Goal: Task Accomplishment & Management: Use online tool/utility

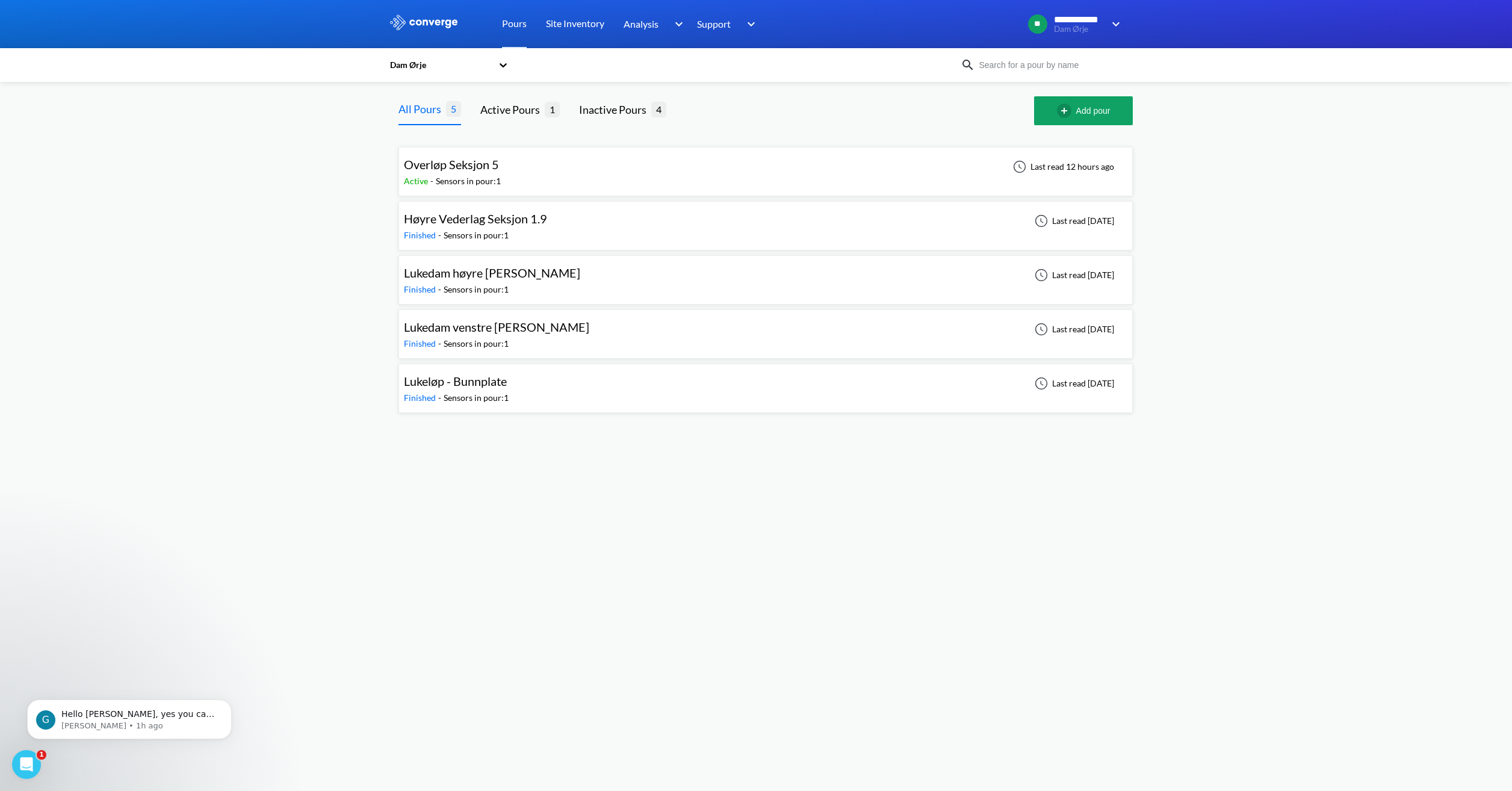
click at [456, 160] on span "Overløp Seksjon 5" at bounding box center [452, 164] width 95 height 14
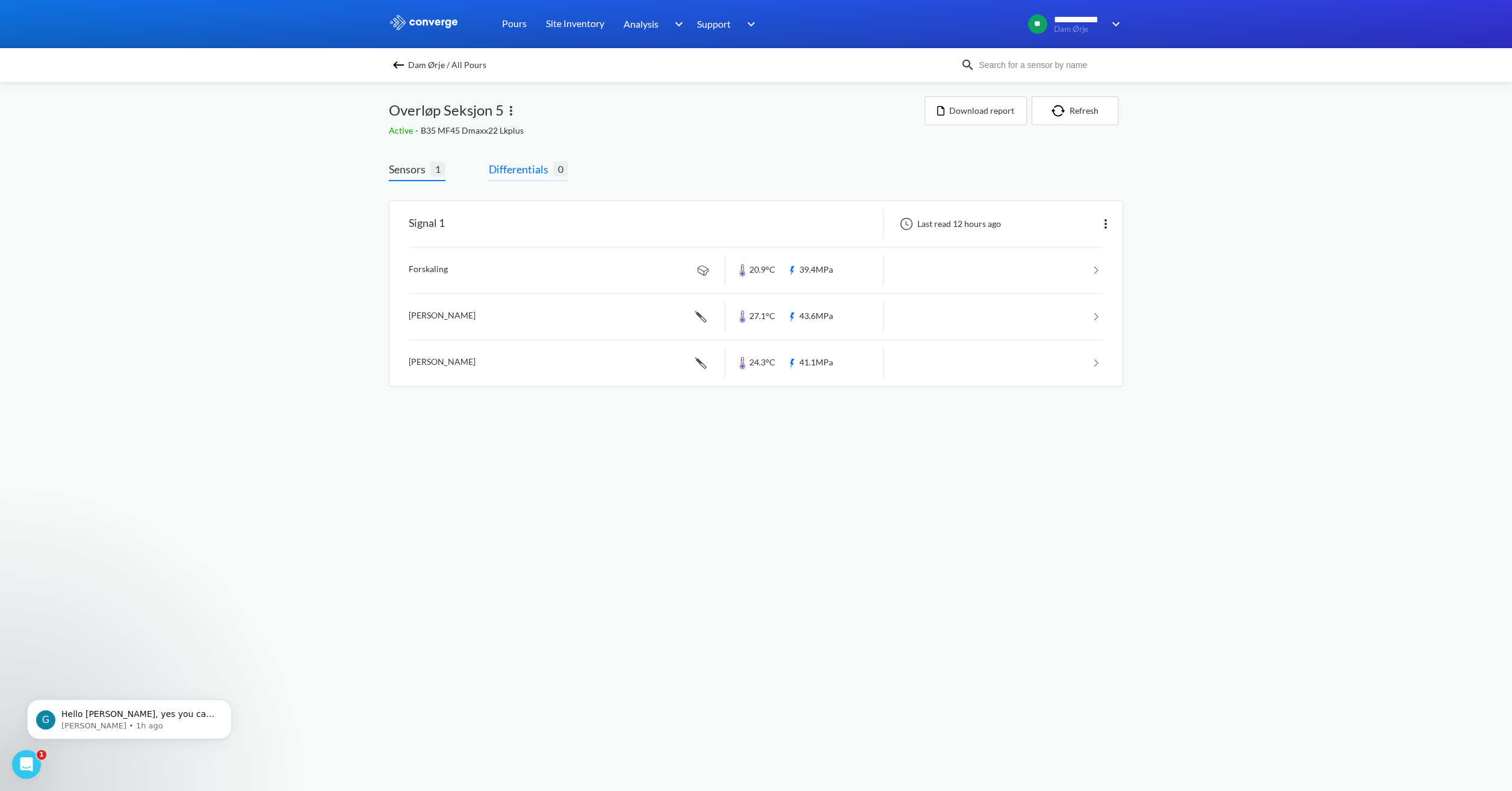
click at [519, 169] on span "Differentials" at bounding box center [521, 169] width 64 height 17
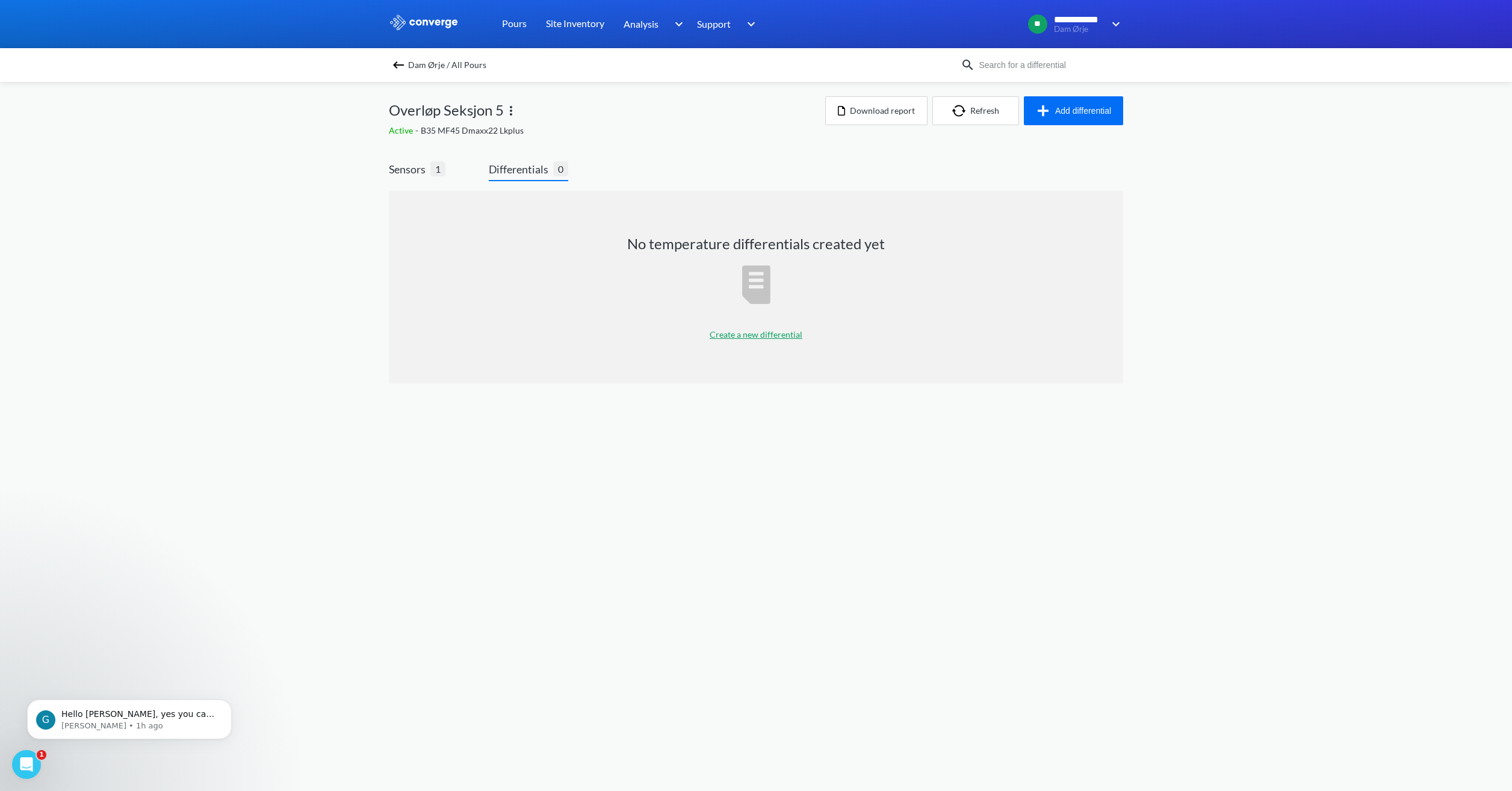
click at [757, 333] on p "Create a new differential" at bounding box center [756, 335] width 93 height 14
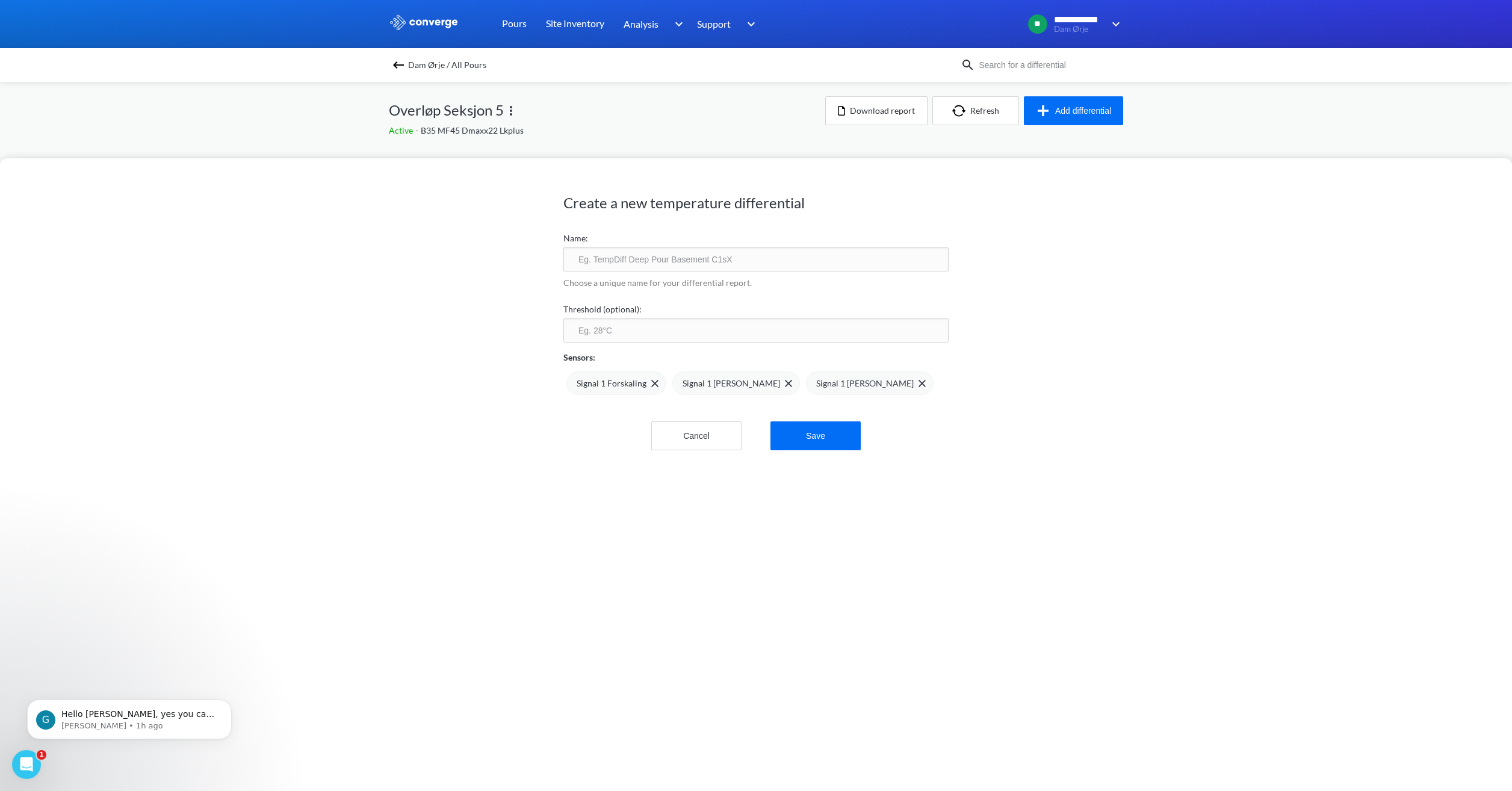
click at [658, 257] on input "text" at bounding box center [756, 259] width 385 height 24
type input "Test diff"
click at [603, 384] on span "Signal 1 Forskaling" at bounding box center [611, 384] width 70 height 14
click at [584, 381] on span "Signal 1 [PERSON_NAME]" at bounding box center [626, 384] width 98 height 14
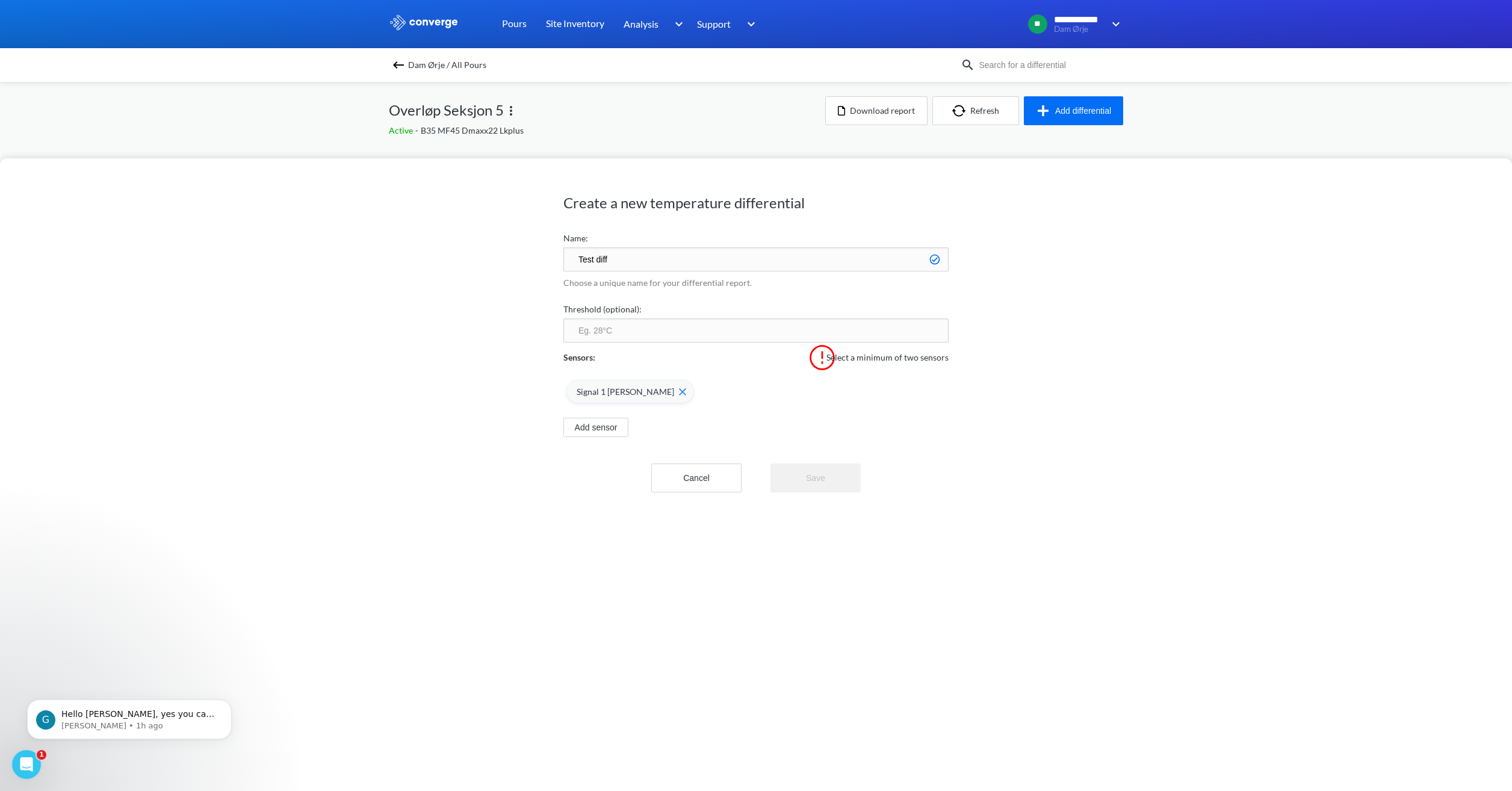
click at [583, 389] on span "Signal 1 [PERSON_NAME]" at bounding box center [626, 392] width 98 height 14
click at [618, 334] on input "number" at bounding box center [756, 330] width 385 height 24
click at [821, 360] on img at bounding box center [822, 358] width 30 height 30
click at [578, 400] on button "Add sensor" at bounding box center [596, 397] width 65 height 19
click at [651, 393] on img at bounding box center [655, 391] width 7 height 7
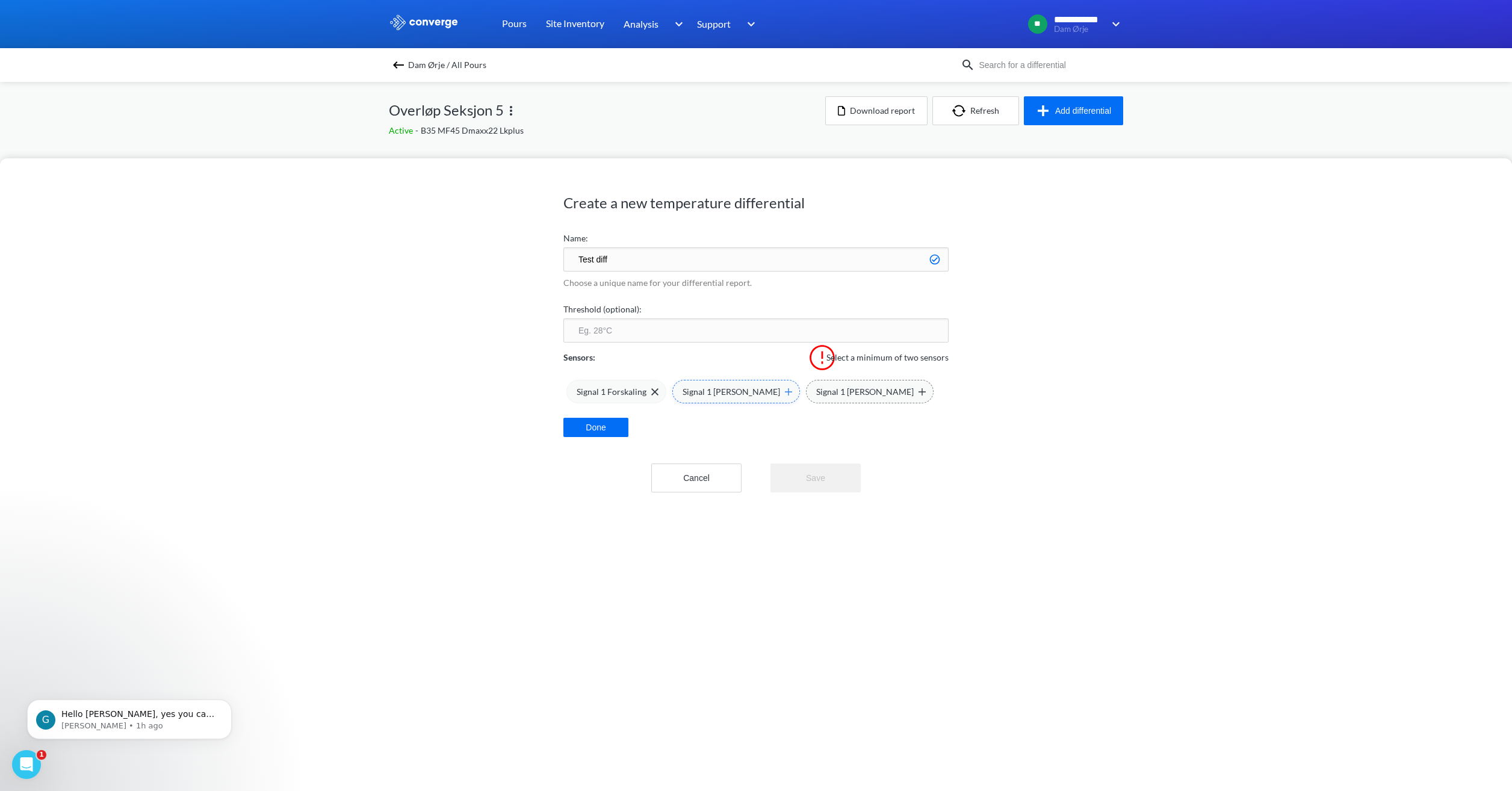
click at [785, 393] on img at bounding box center [788, 391] width 7 height 7
click at [919, 383] on img at bounding box center [922, 383] width 7 height 7
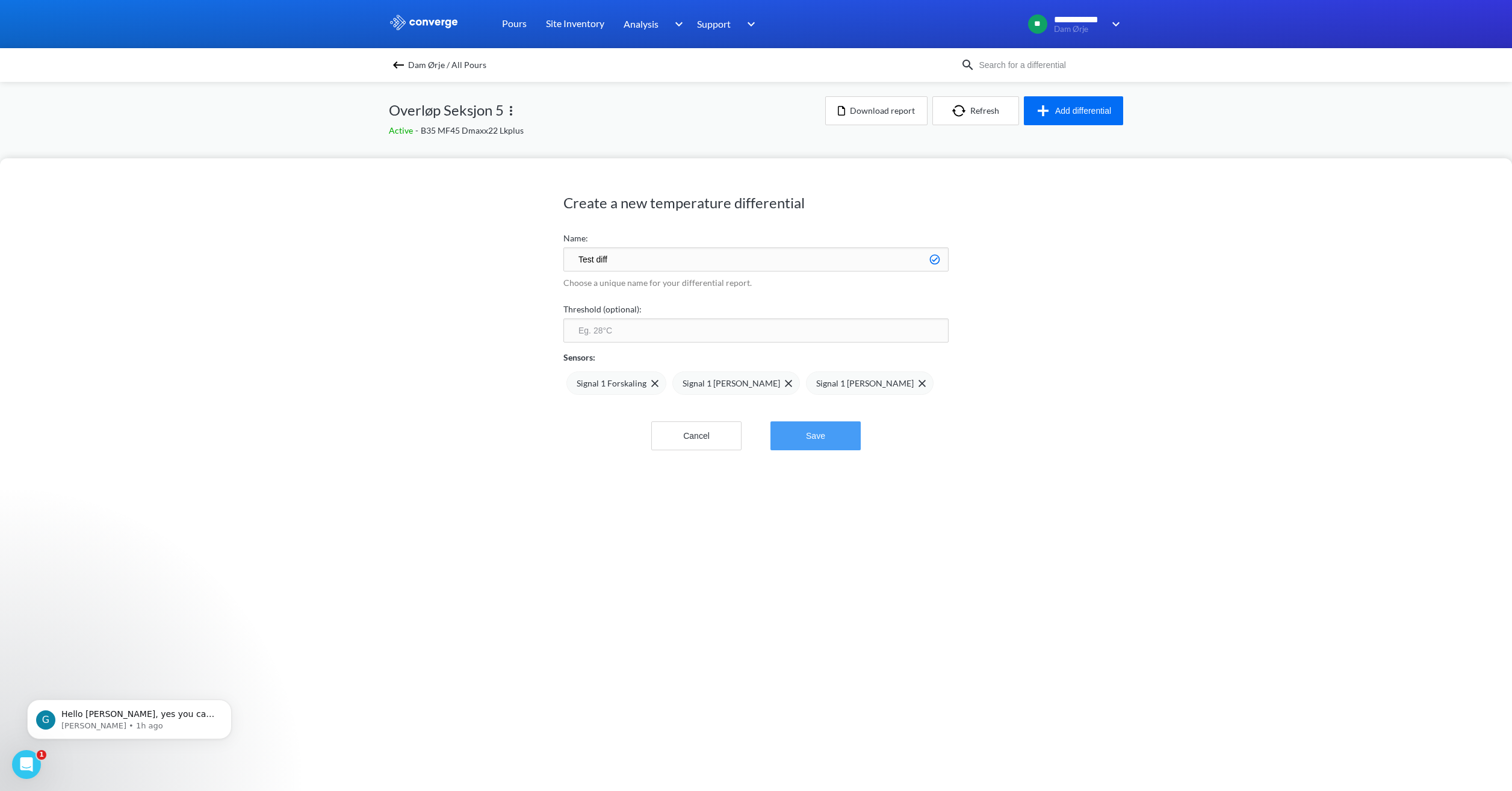
click at [823, 446] on button "Save" at bounding box center [815, 435] width 90 height 29
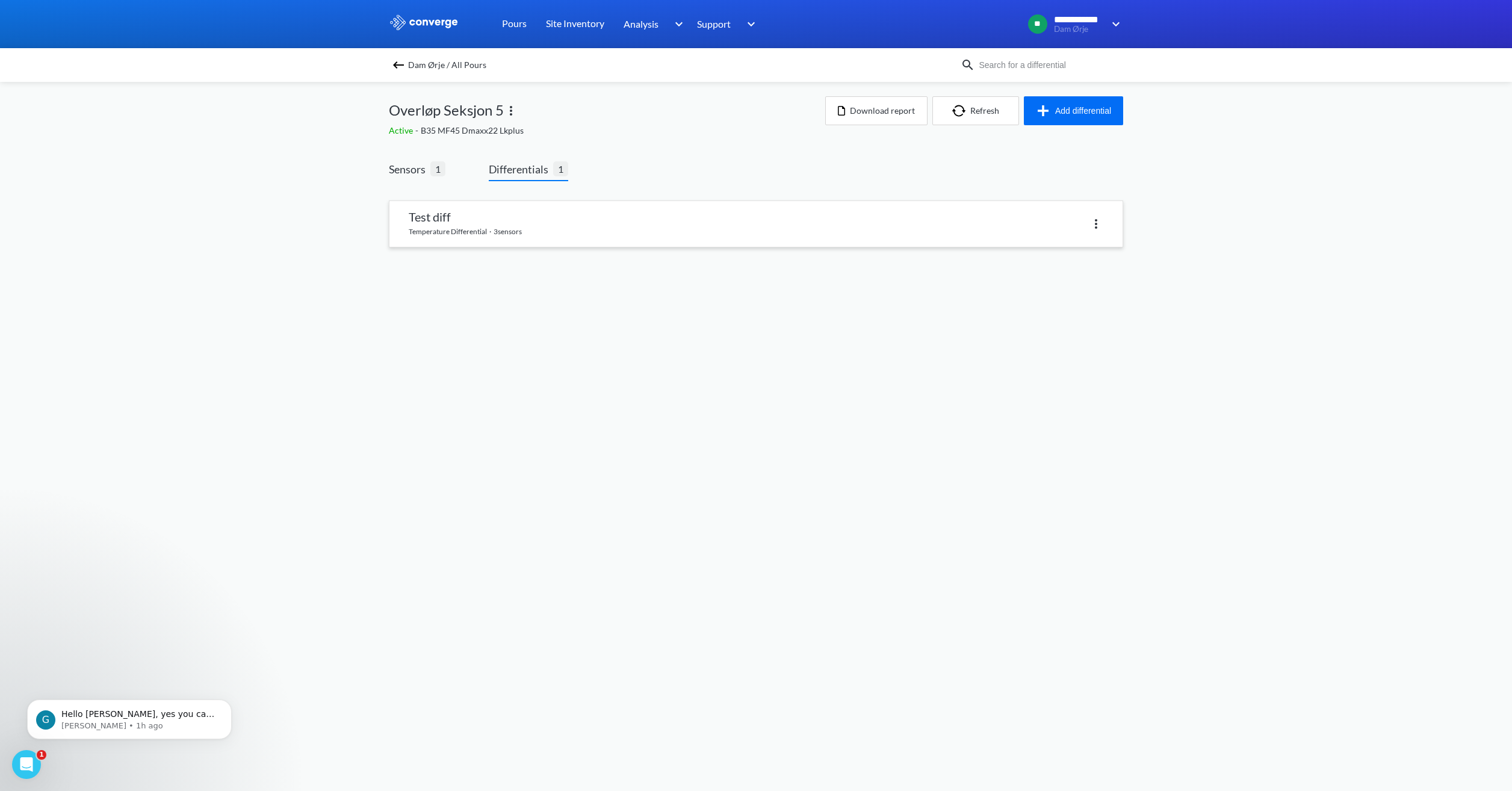
click at [458, 228] on link at bounding box center [756, 224] width 733 height 46
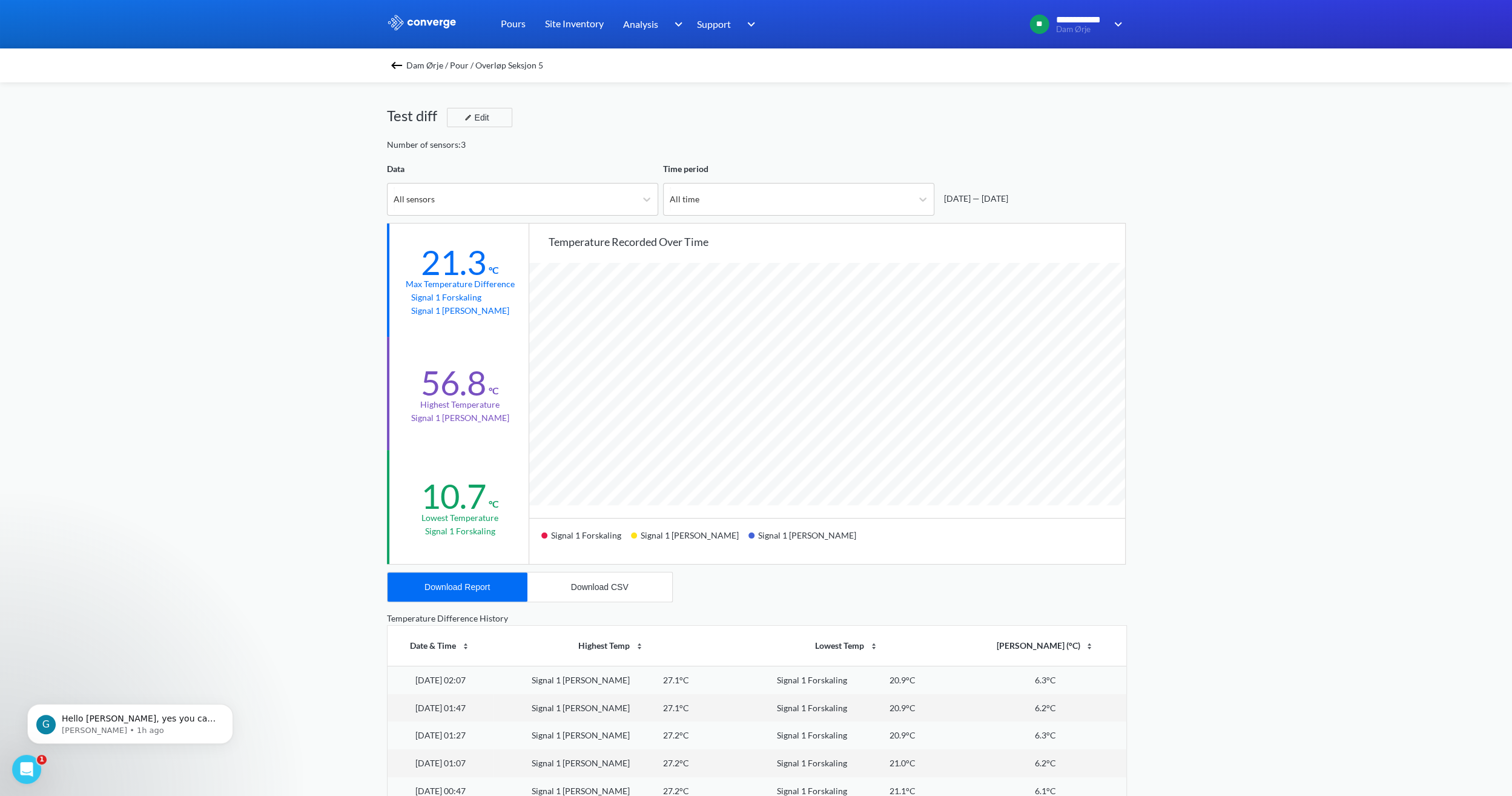
scroll to position [1014, 1511]
click at [741, 201] on div "All time" at bounding box center [787, 199] width 249 height 31
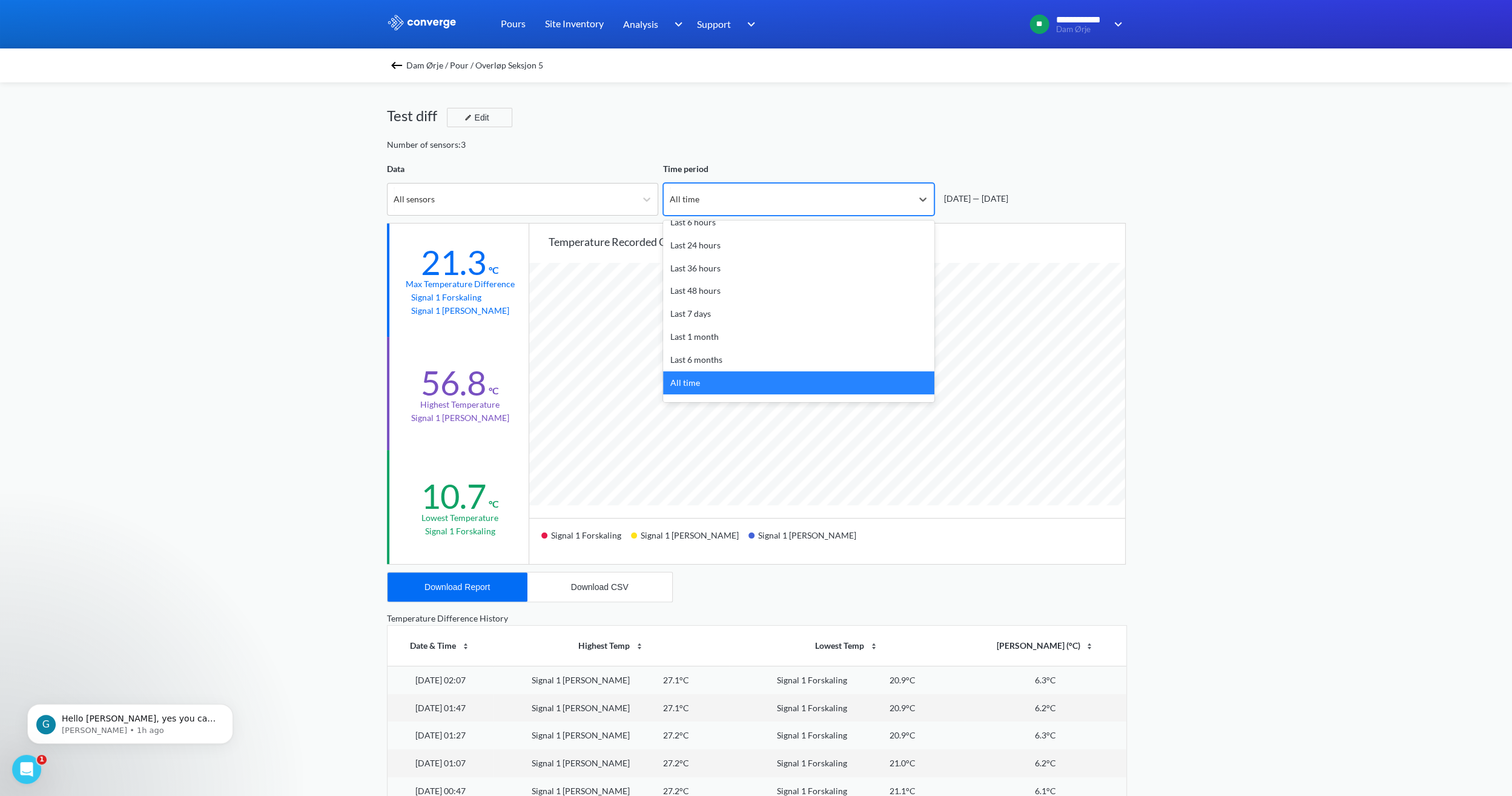
click at [741, 201] on div "All time" at bounding box center [787, 199] width 249 height 31
